Goal: Submit feedback/report problem: Submit feedback/report problem

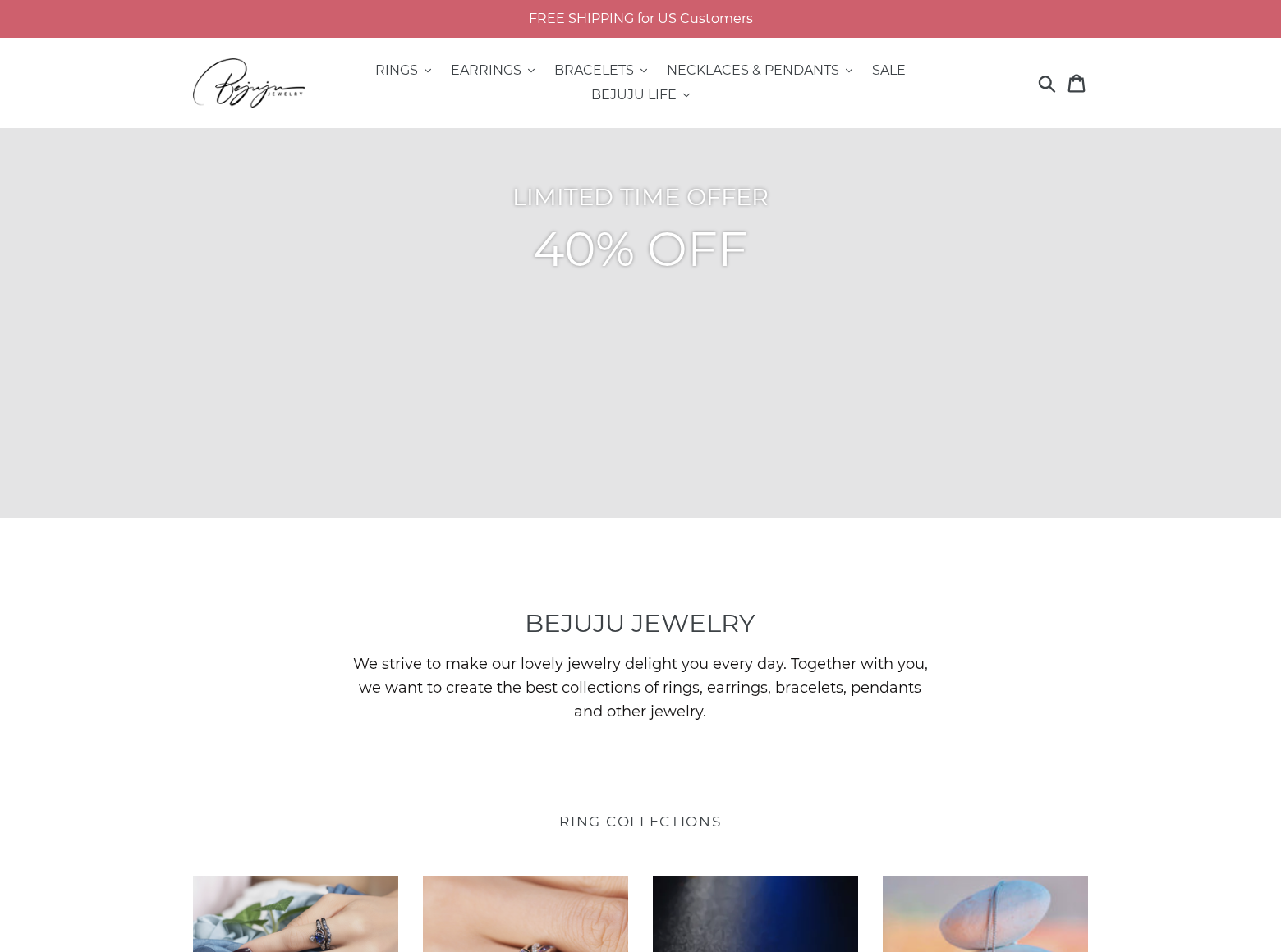
scroll to position [4267, 0]
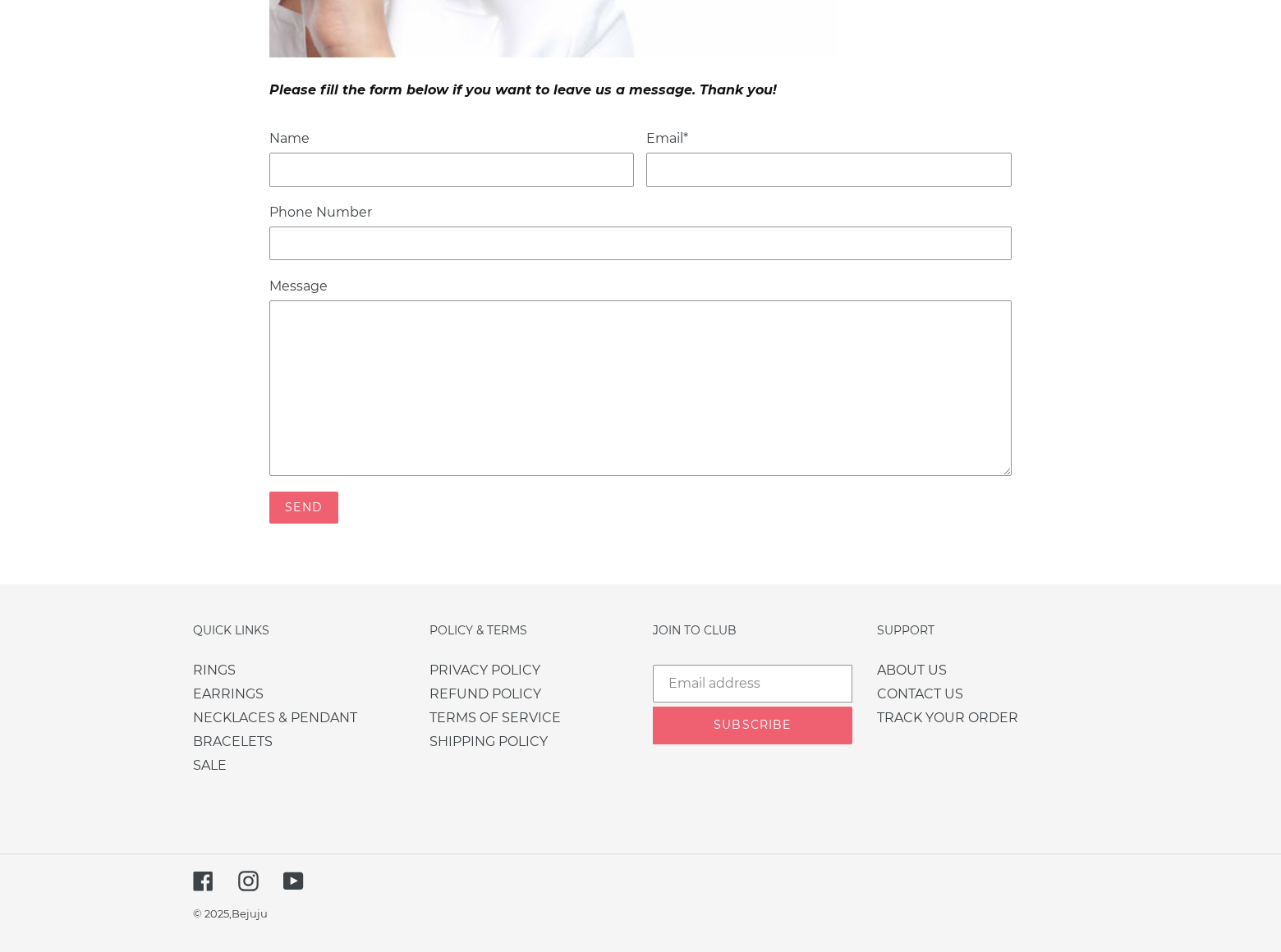
scroll to position [573, 0]
type input "Rick Stephens"
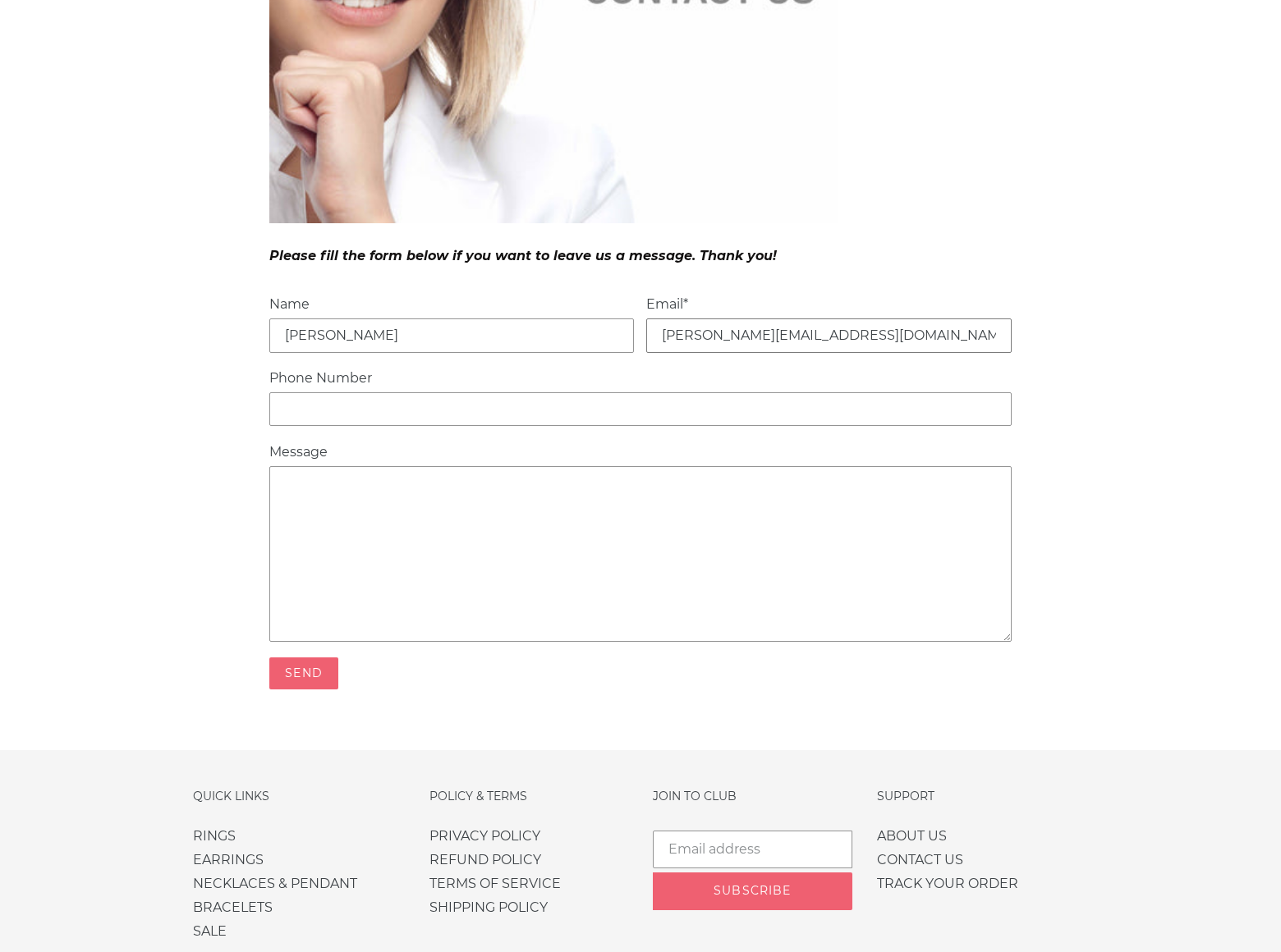
type input "rick_stephens@dominatebanners.com"
type input "8054002077"
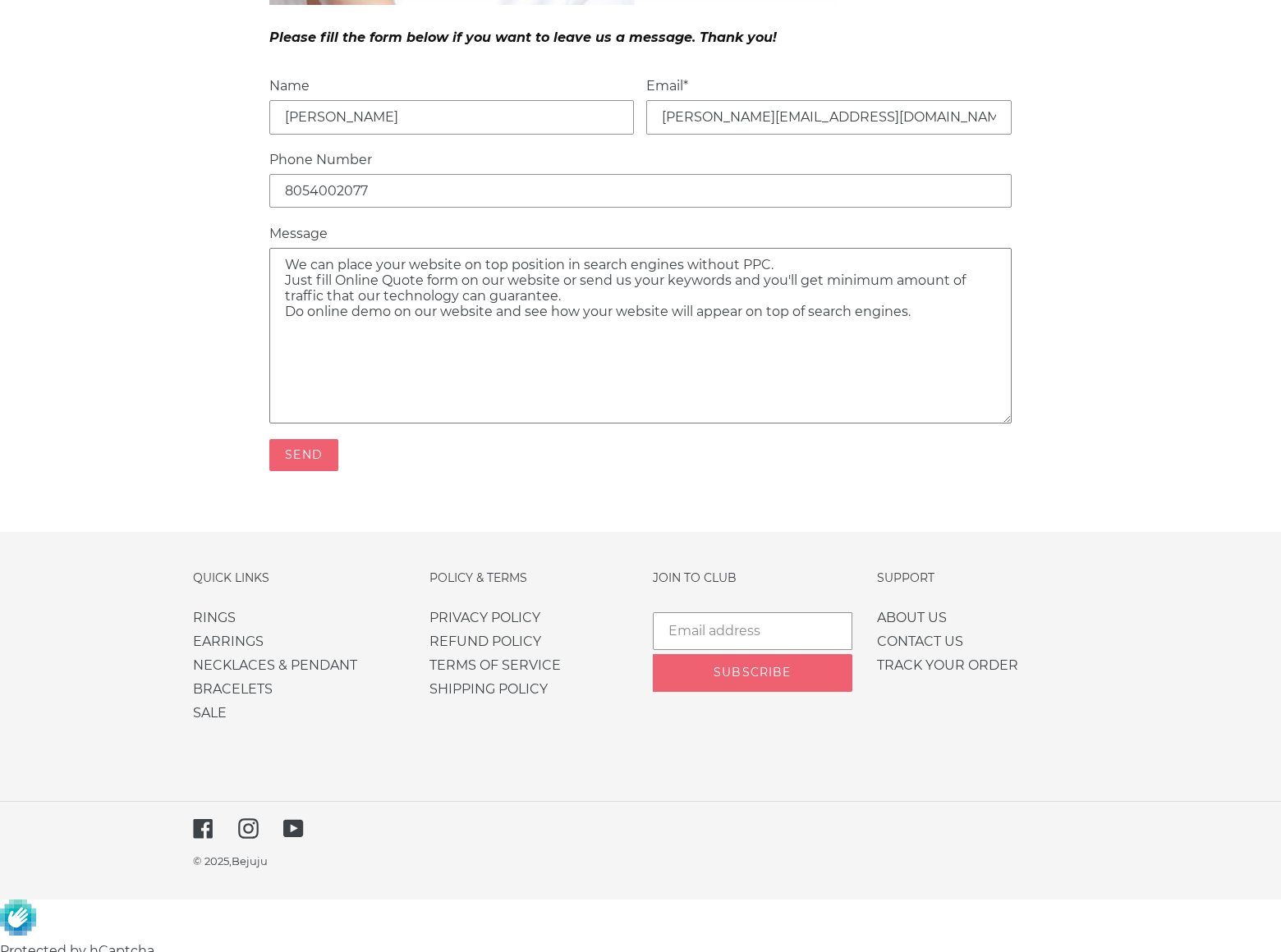
type textarea "We can place your website on top position in search engines without PPC. Just f…"
click at [304, 471] on input "Send" at bounding box center [303, 455] width 68 height 32
